Goal: Entertainment & Leisure: Consume media (video, audio)

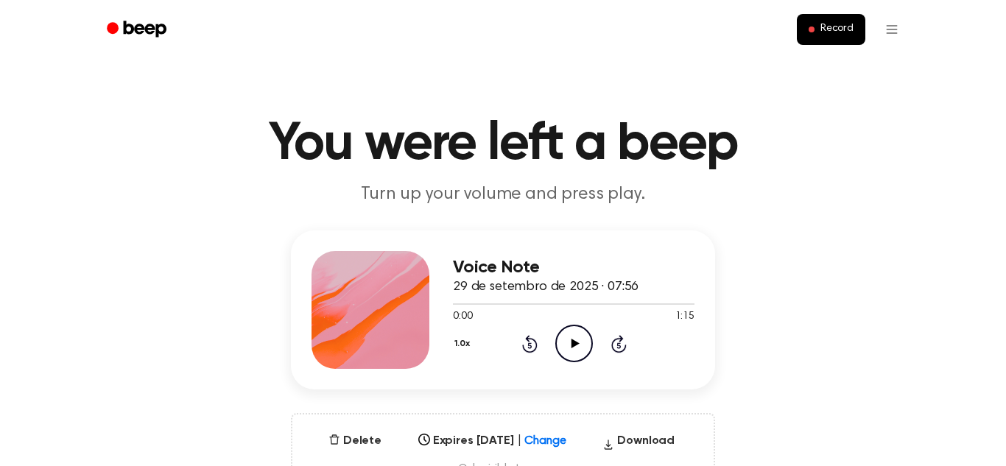
click at [569, 329] on icon "Play Audio" at bounding box center [574, 344] width 38 height 38
click at [611, 343] on icon "Skip 5 seconds" at bounding box center [619, 343] width 16 height 19
click at [612, 343] on icon at bounding box center [618, 344] width 15 height 18
click at [542, 320] on div "0:27 1:15" at bounding box center [574, 316] width 242 height 15
click at [527, 344] on icon at bounding box center [529, 346] width 4 height 6
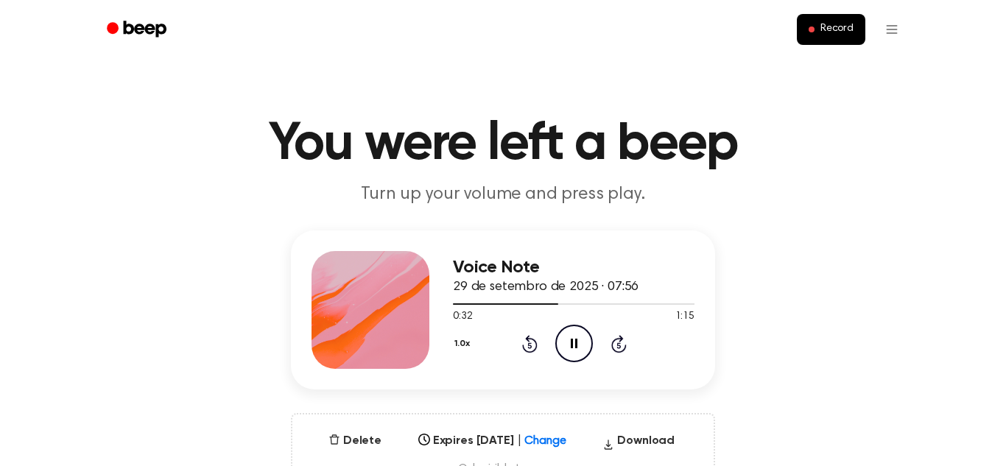
click at [527, 344] on icon at bounding box center [529, 346] width 4 height 6
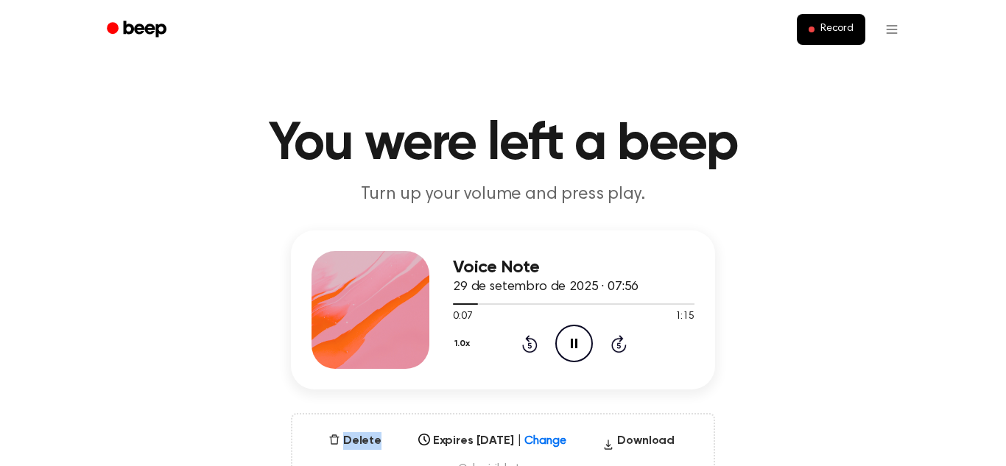
click at [527, 344] on icon at bounding box center [529, 346] width 4 height 6
click at [614, 346] on icon "Skip 5 seconds" at bounding box center [619, 343] width 16 height 19
click at [565, 328] on circle at bounding box center [574, 344] width 36 height 36
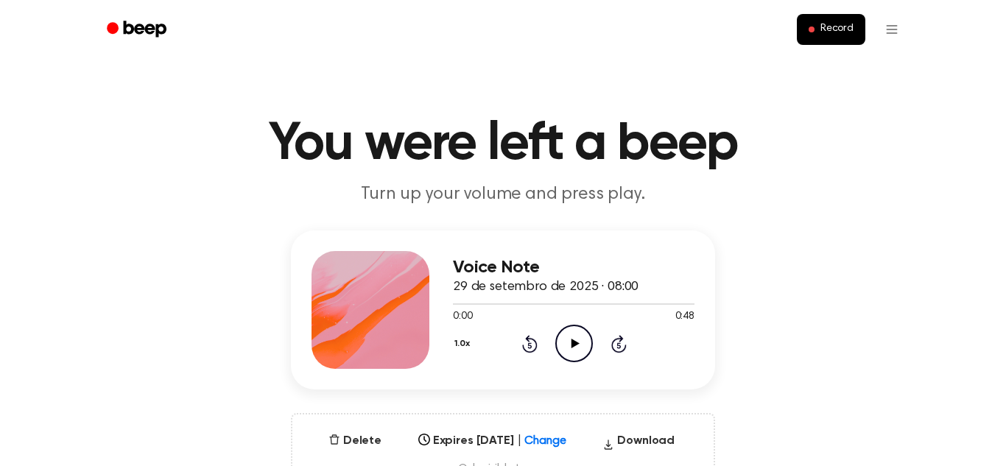
click at [563, 337] on icon "Play Audio" at bounding box center [574, 344] width 38 height 38
click at [563, 337] on icon "Pause Audio" at bounding box center [574, 344] width 38 height 38
click at [611, 358] on div "1.0x Rewind 5 seconds Play Audio Skip 5 seconds" at bounding box center [574, 344] width 242 height 38
click at [586, 349] on icon "Play Audio" at bounding box center [574, 344] width 38 height 38
